Goal: Entertainment & Leisure: Consume media (video, audio)

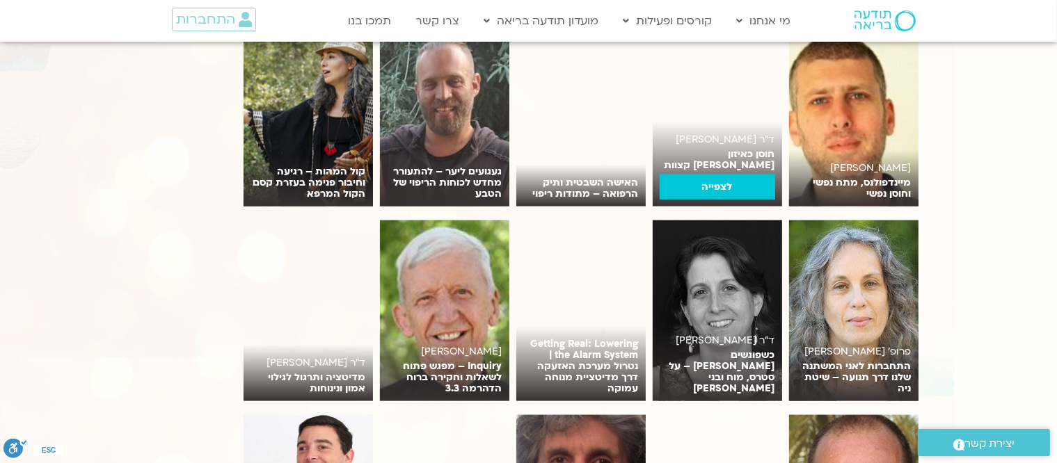
scroll to position [2088, 0]
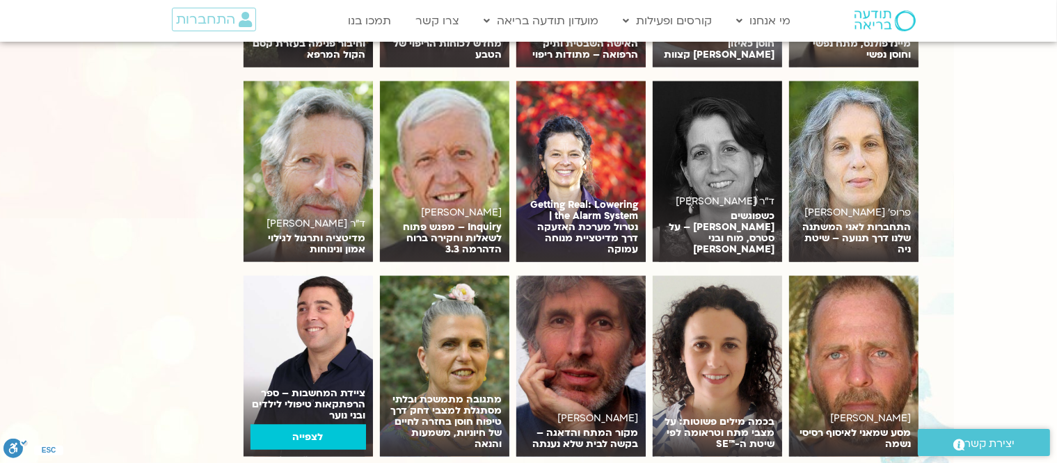
click at [308, 425] on link "לצפייה" at bounding box center [309, 437] width 116 height 25
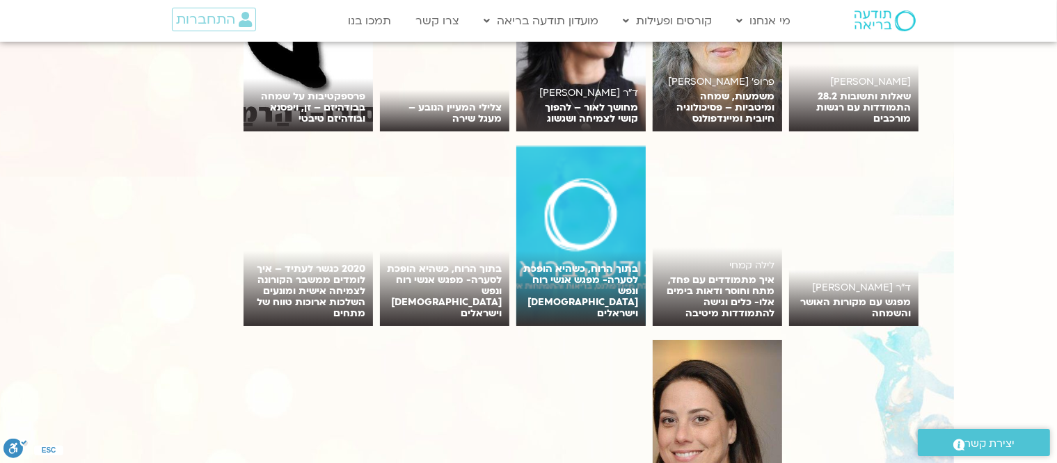
scroll to position [5219, 0]
